Goal: Find specific page/section: Find specific page/section

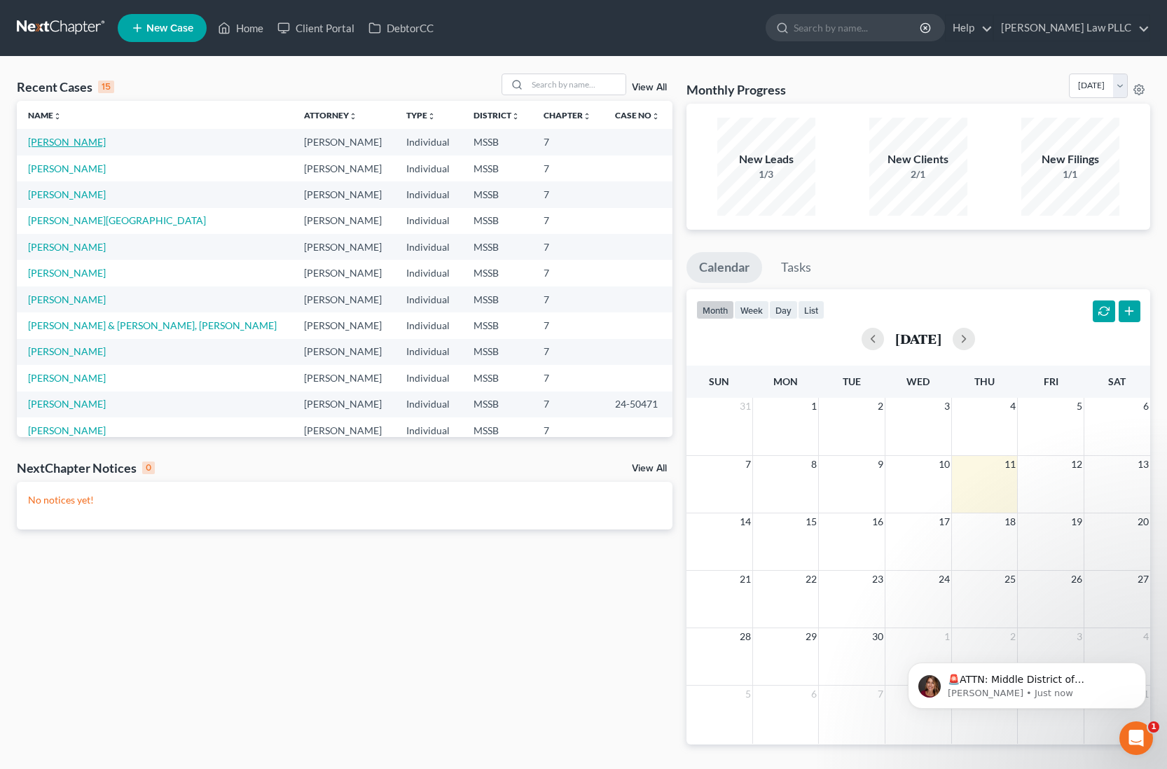
click at [81, 146] on link "[PERSON_NAME]" at bounding box center [67, 142] width 78 height 12
select select "0"
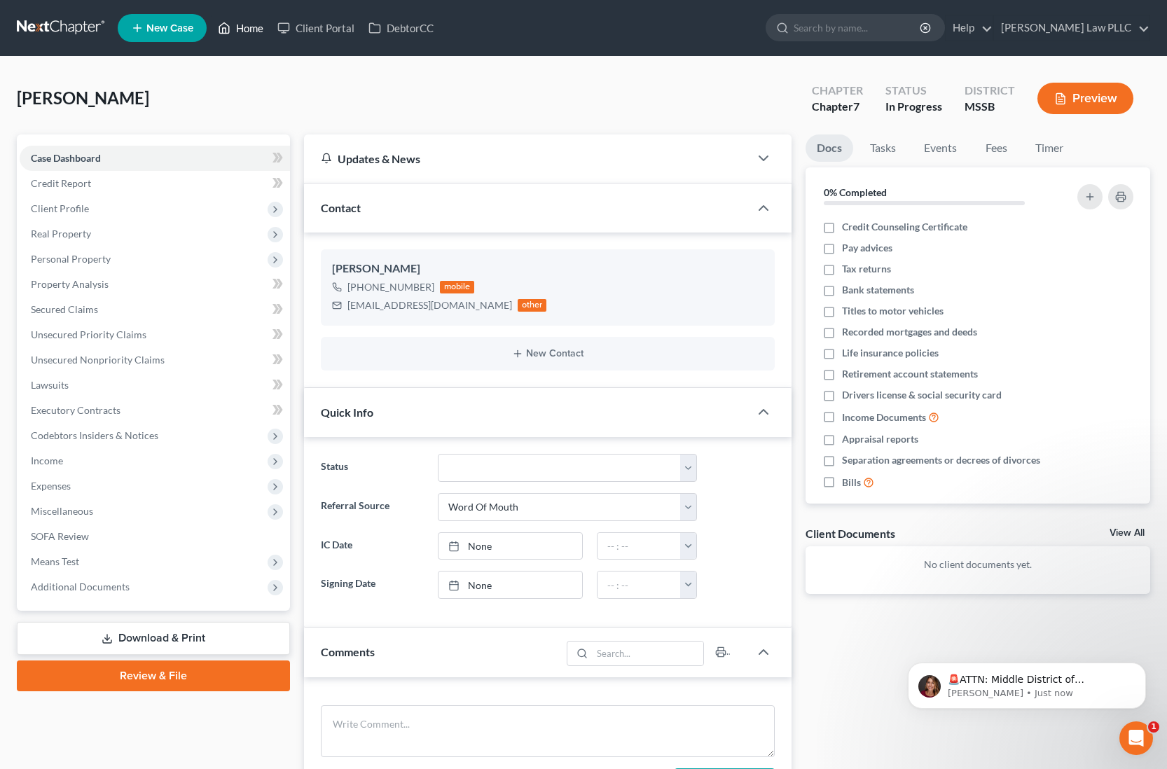
click at [255, 27] on link "Home" at bounding box center [241, 27] width 60 height 25
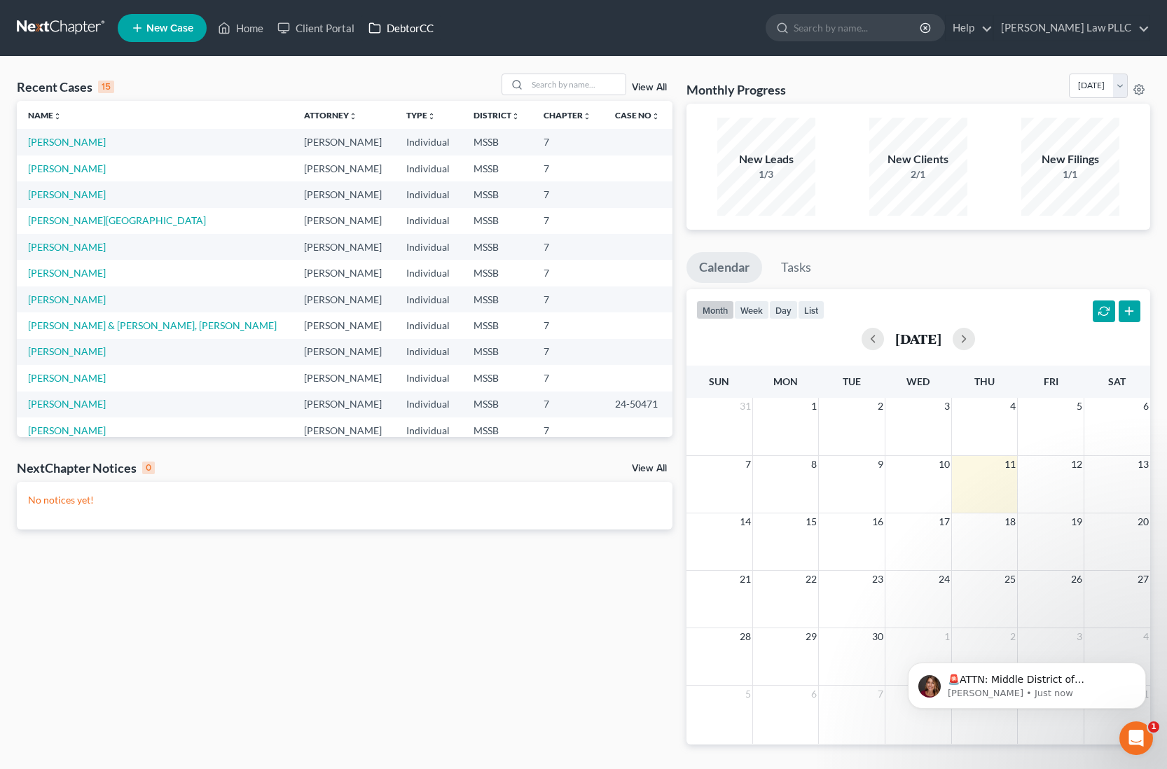
click at [385, 34] on link "DebtorCC" at bounding box center [401, 27] width 79 height 25
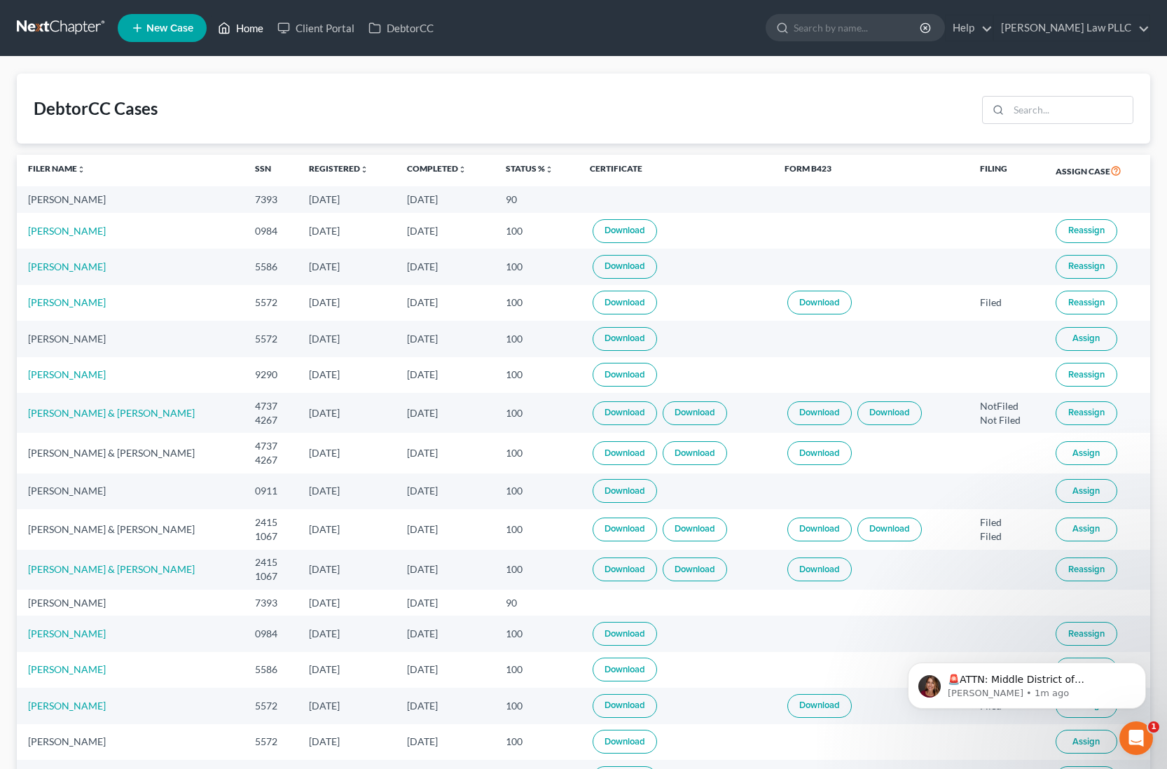
click at [256, 32] on link "Home" at bounding box center [241, 27] width 60 height 25
